Goal: Complete application form: Complete application form

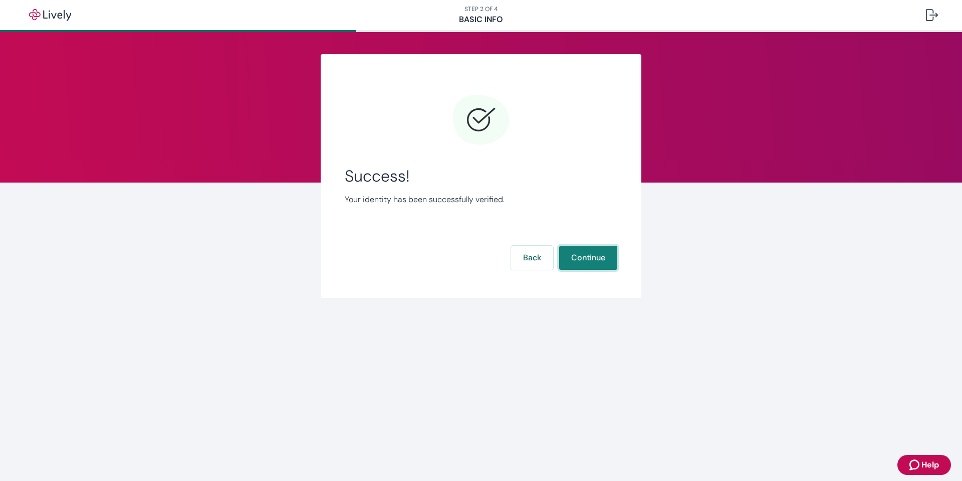
click at [591, 261] on button "Continue" at bounding box center [588, 258] width 58 height 24
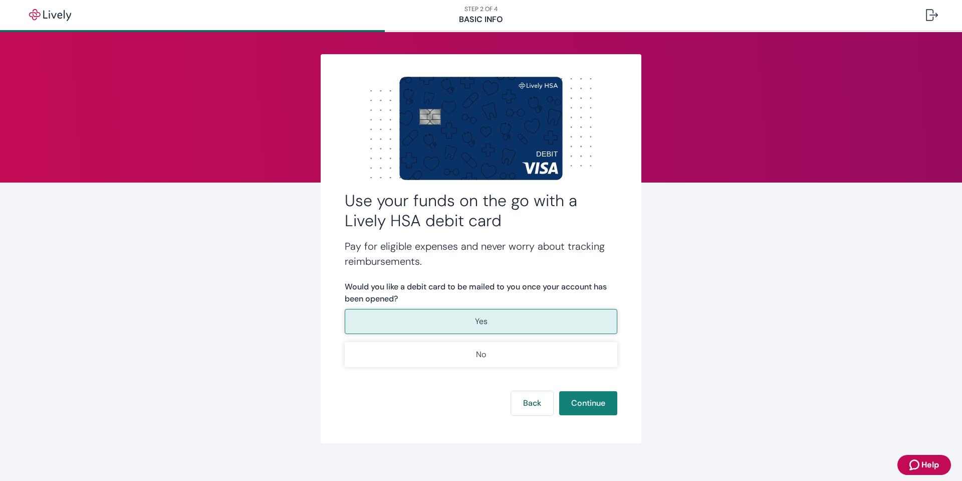
click at [496, 324] on button "Yes" at bounding box center [481, 321] width 273 height 25
click at [579, 397] on button "Continue" at bounding box center [588, 403] width 58 height 24
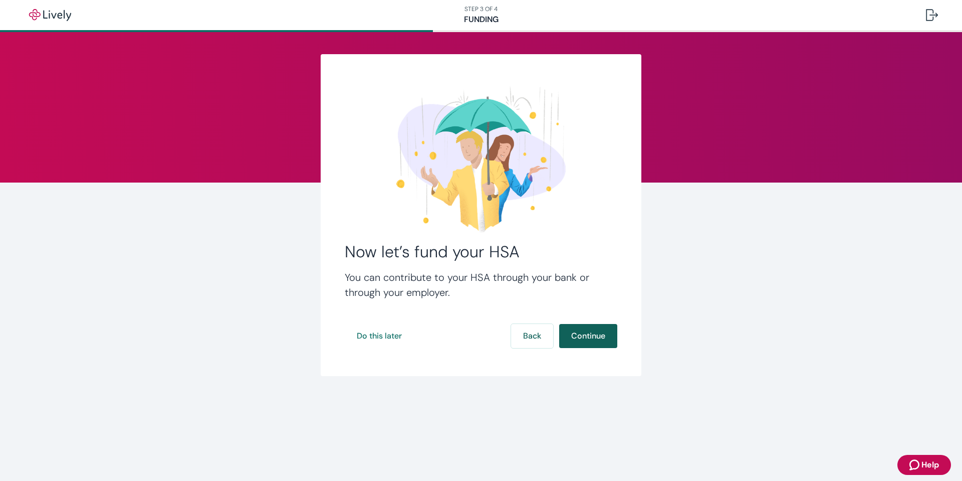
click at [586, 332] on button "Continue" at bounding box center [588, 336] width 58 height 24
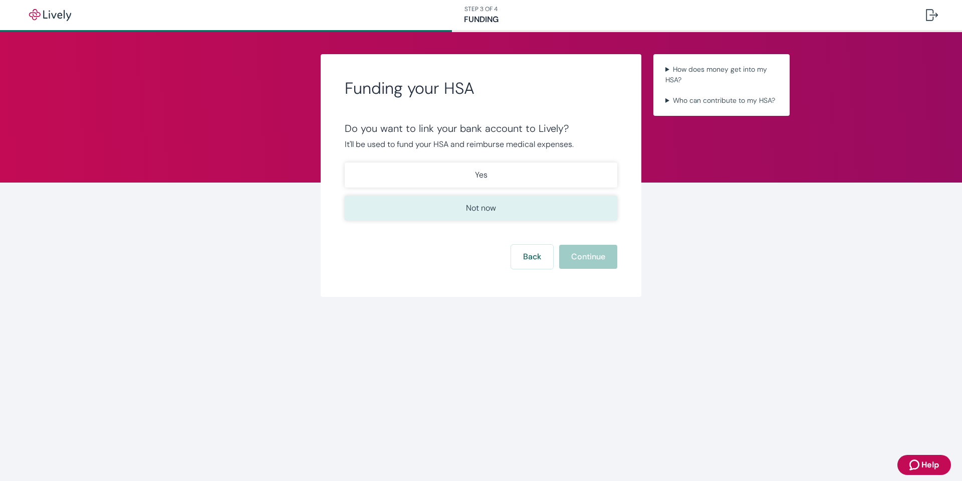
click at [490, 207] on p "Not now" at bounding box center [481, 208] width 30 height 12
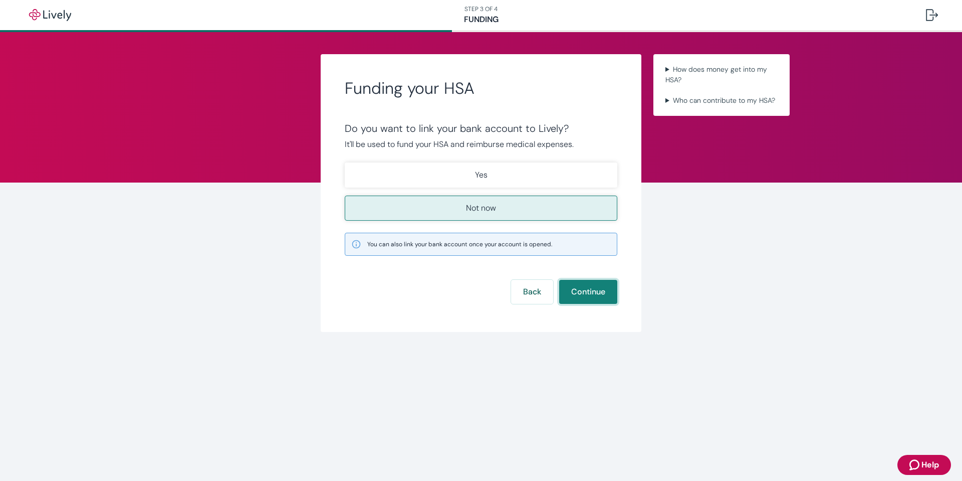
click at [595, 294] on button "Continue" at bounding box center [588, 292] width 58 height 24
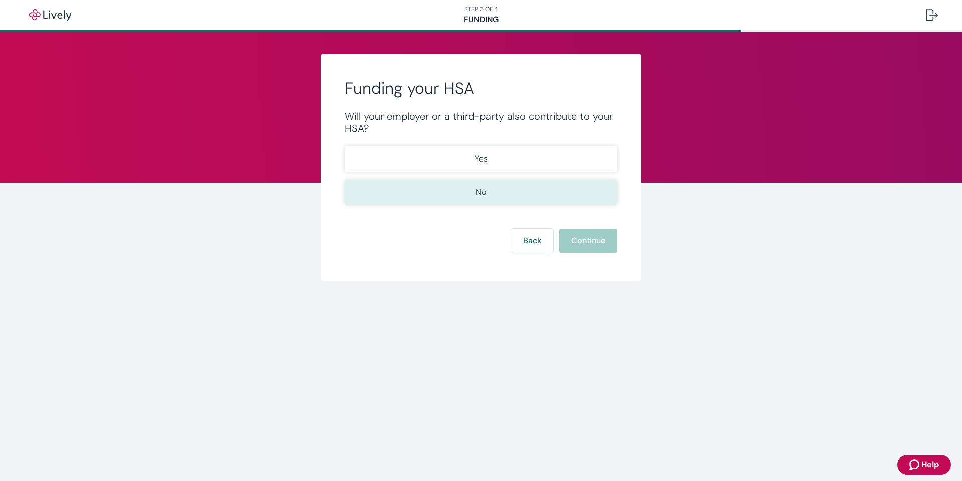
click at [483, 194] on p "No" at bounding box center [481, 192] width 10 height 12
click at [575, 243] on button "Continue" at bounding box center [588, 241] width 58 height 24
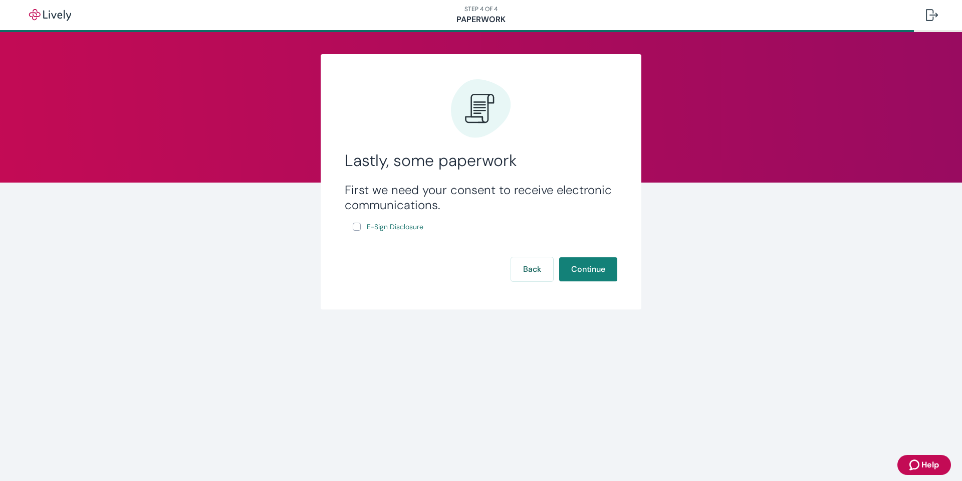
click at [358, 227] on input "E-Sign Disclosure" at bounding box center [357, 227] width 8 height 8
checkbox input "true"
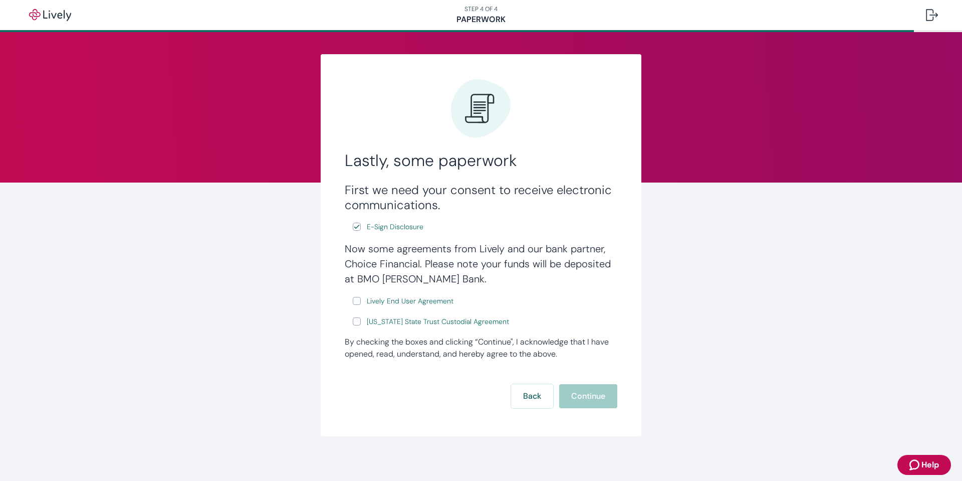
click at [354, 302] on input "Lively End User Agreement" at bounding box center [357, 301] width 8 height 8
checkbox input "true"
click at [355, 323] on input "[US_STATE] State Trust Custodial Agreement" at bounding box center [357, 321] width 8 height 8
checkbox input "true"
click at [592, 399] on button "Continue" at bounding box center [588, 396] width 58 height 24
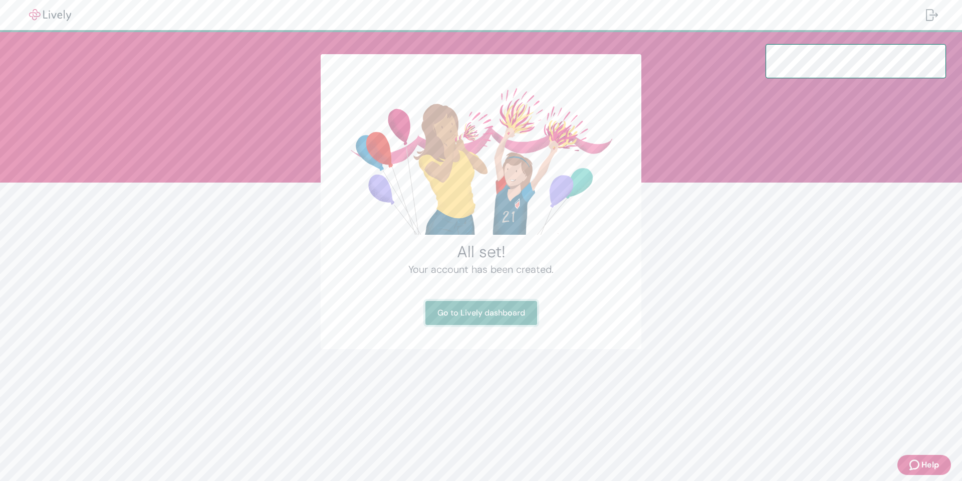
click at [455, 312] on link "Go to Lively dashboard" at bounding box center [482, 313] width 112 height 24
